Goal: Information Seeking & Learning: Learn about a topic

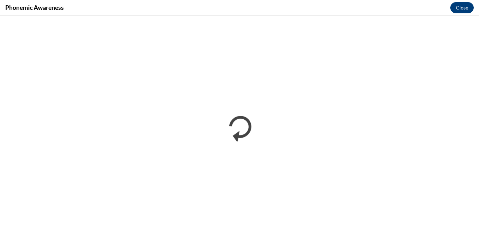
scroll to position [298, 0]
click at [465, 5] on button "Close" at bounding box center [463, 7] width 24 height 11
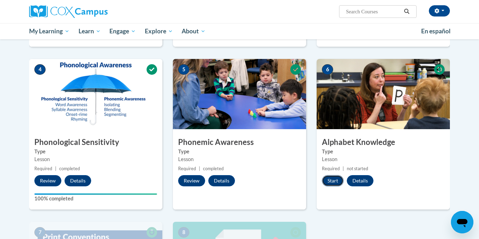
click at [330, 186] on button "Start" at bounding box center [333, 180] width 22 height 11
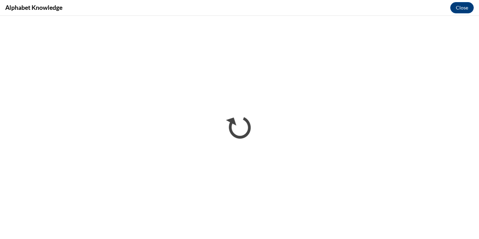
scroll to position [0, 0]
